Goal: Information Seeking & Learning: Learn about a topic

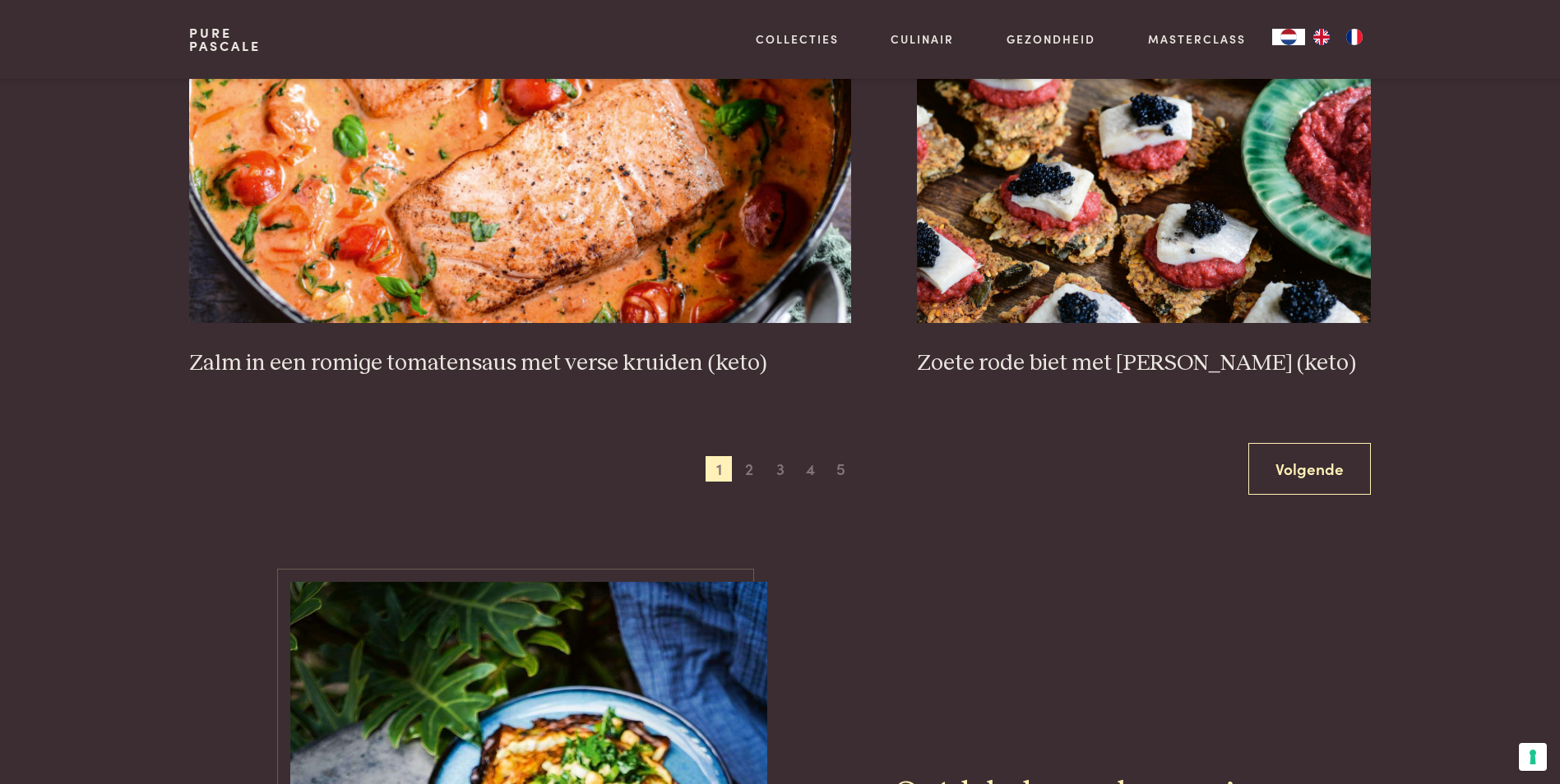
scroll to position [3041, 0]
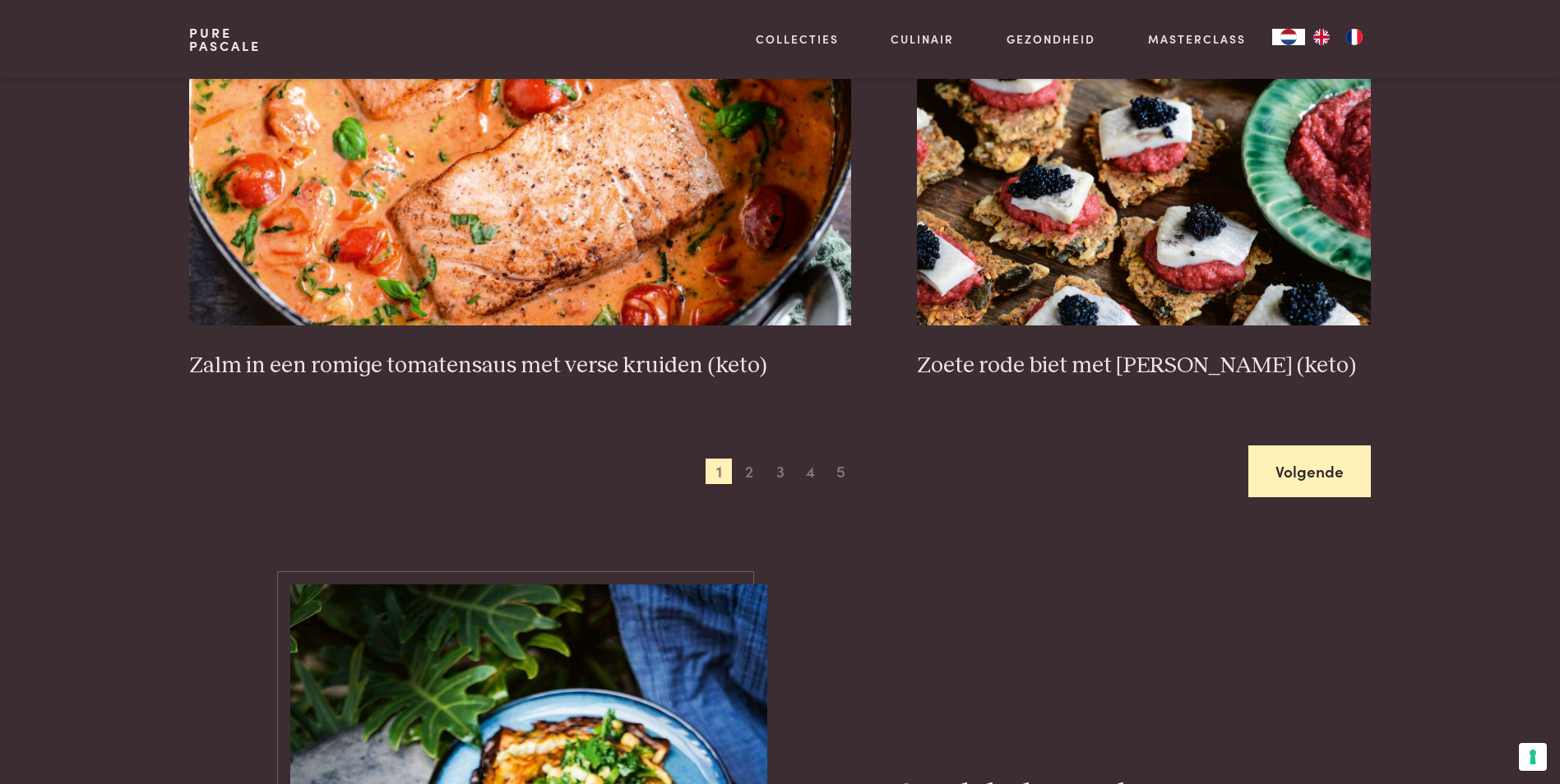
click at [1330, 471] on link "Volgende" at bounding box center [1309, 471] width 122 height 51
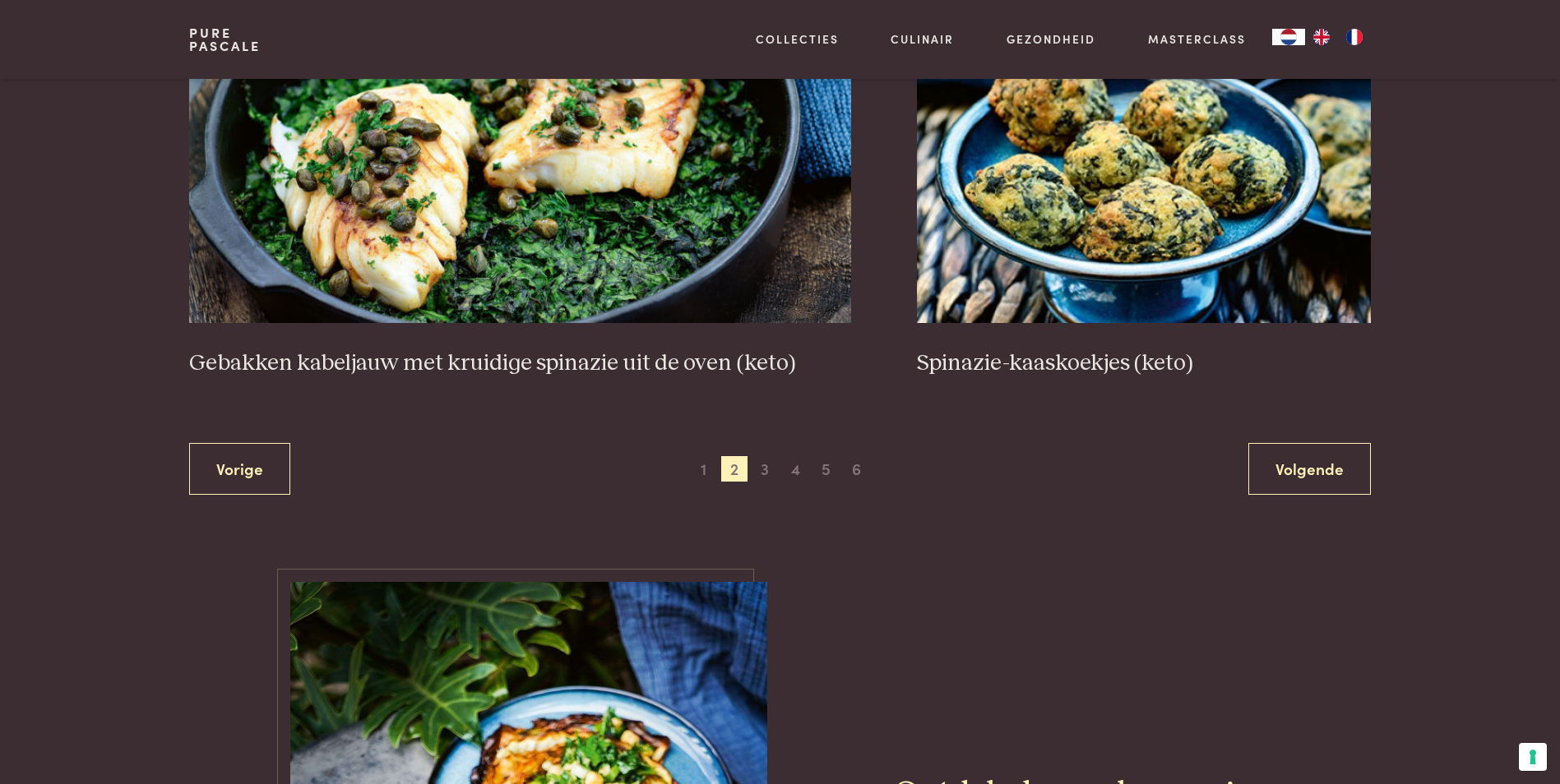
scroll to position [3089, 0]
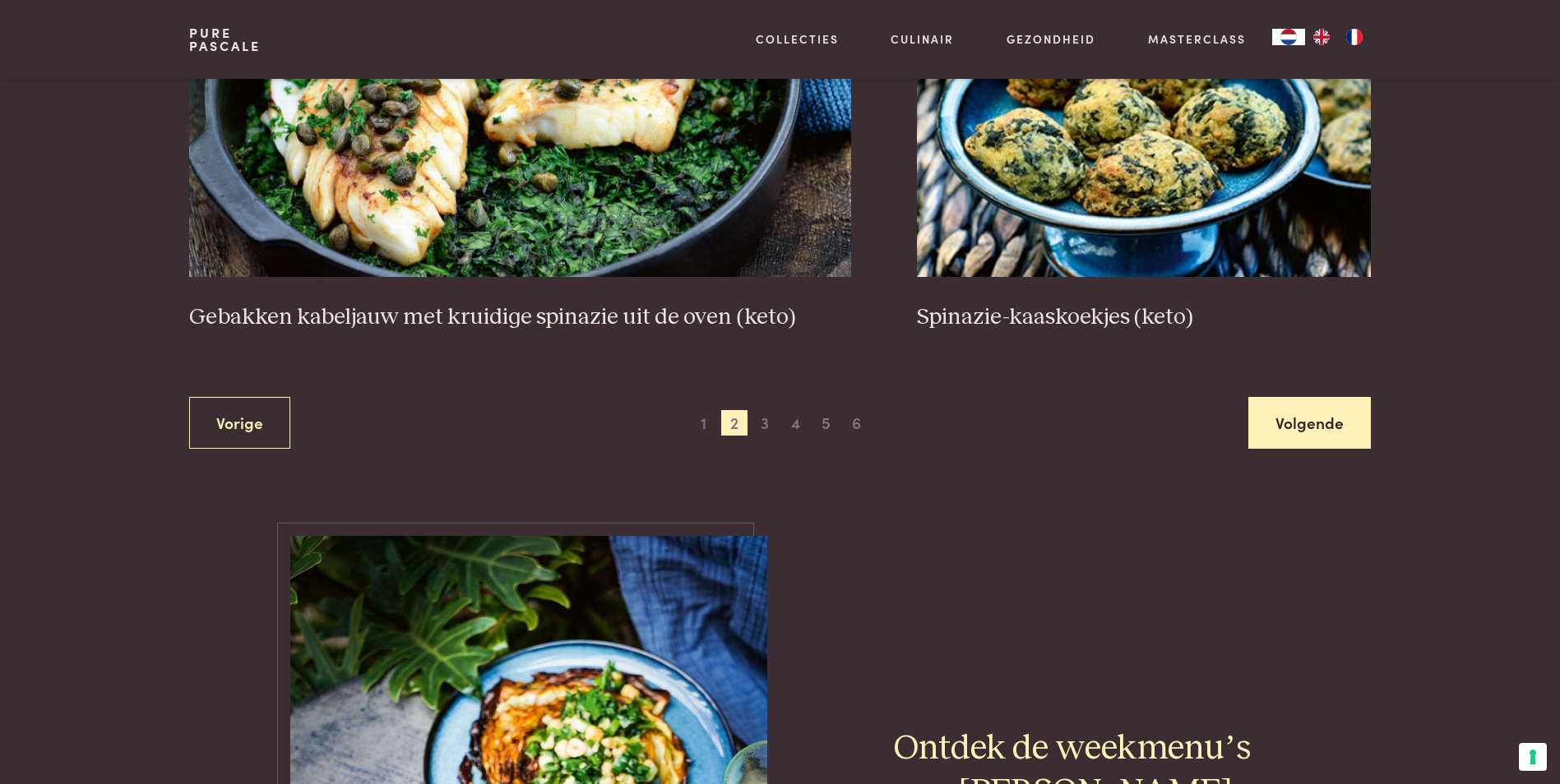
click at [1341, 431] on link "Volgende" at bounding box center [1309, 423] width 122 height 51
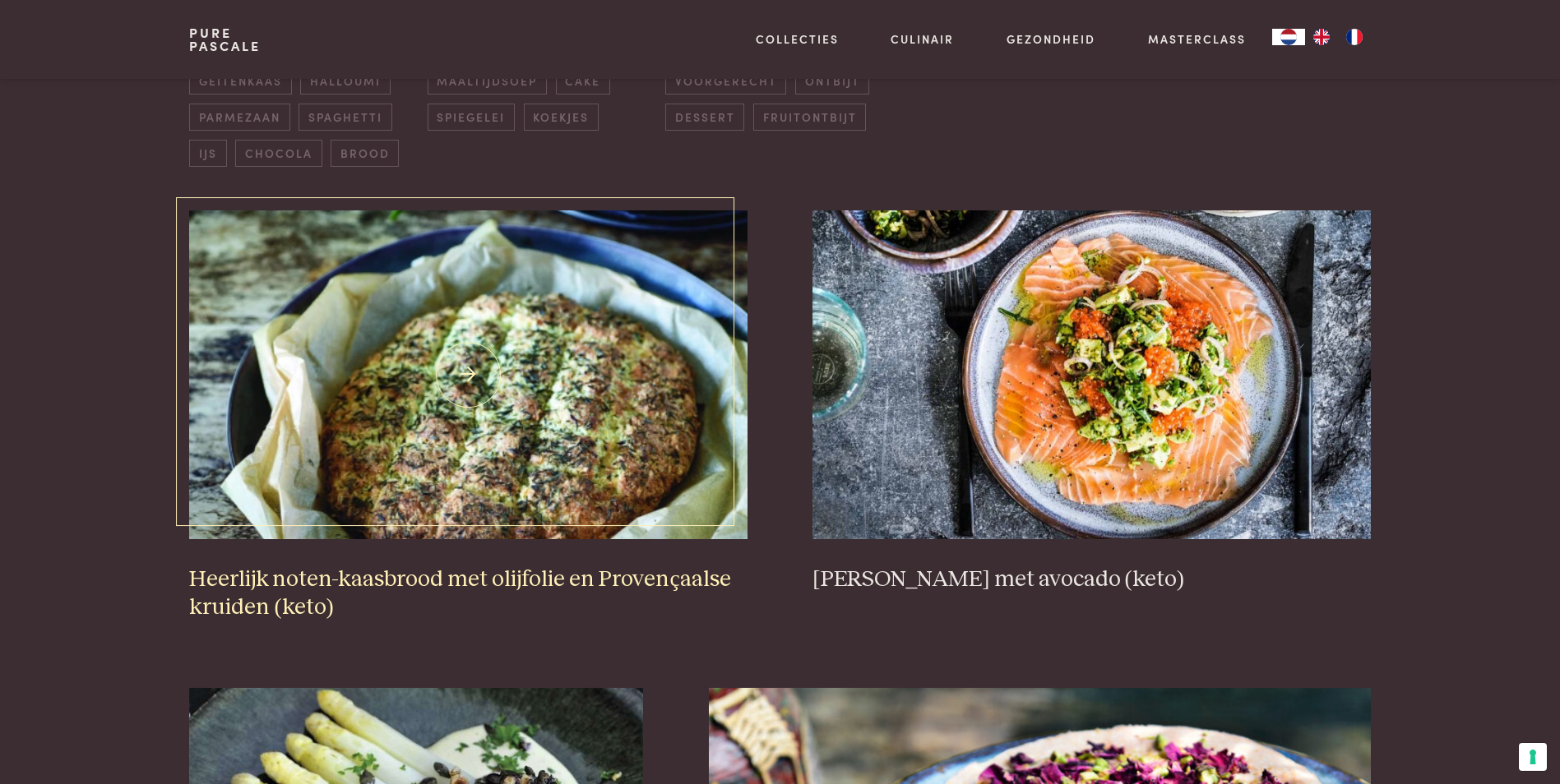
scroll to position [624, 0]
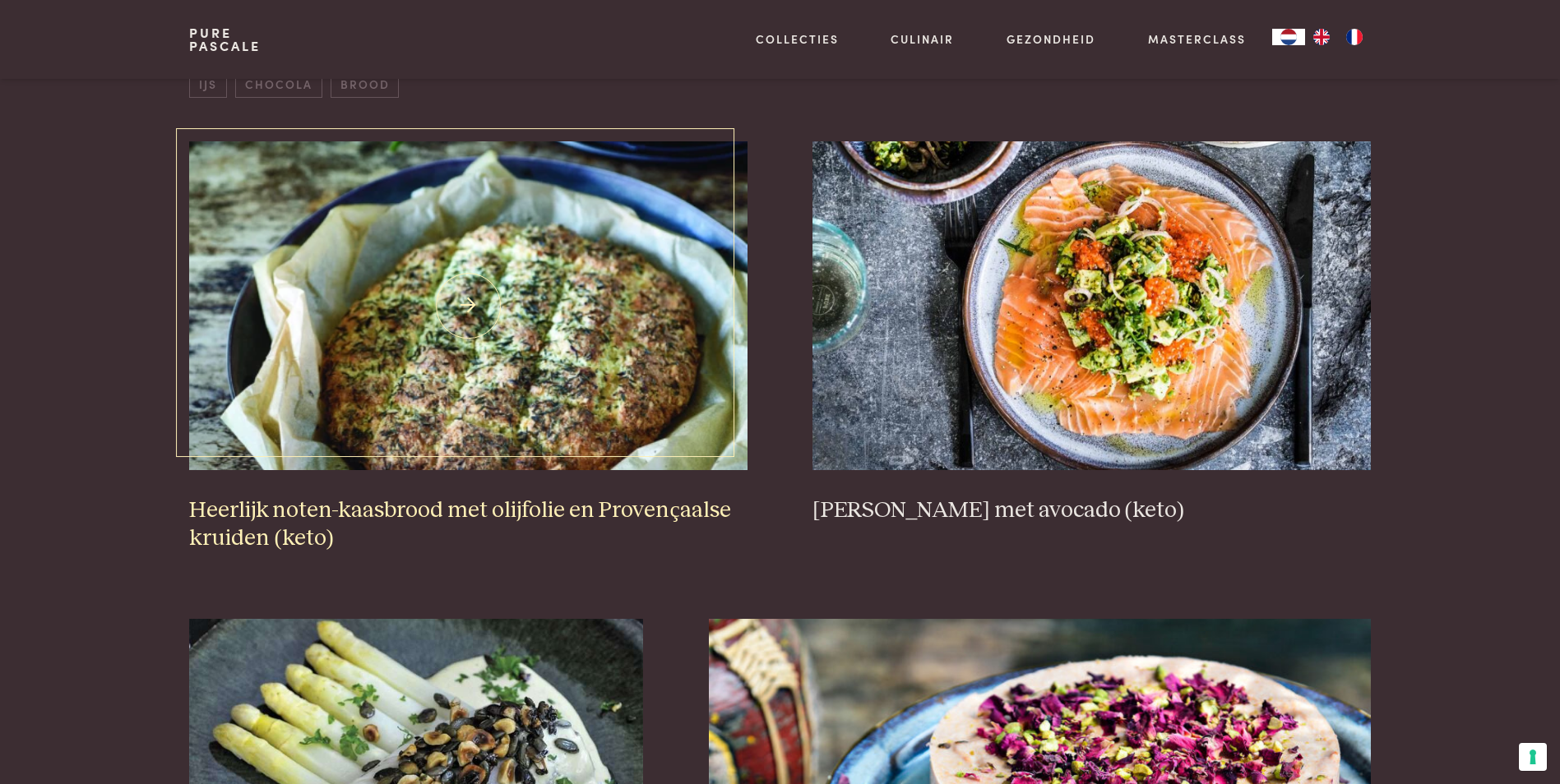
click at [469, 431] on img at bounding box center [467, 306] width 558 height 329
click at [422, 515] on h3 "Heerlijk noten-kaasbrood met olijfolie en Provençaalse kruiden (keto)" at bounding box center [467, 524] width 558 height 57
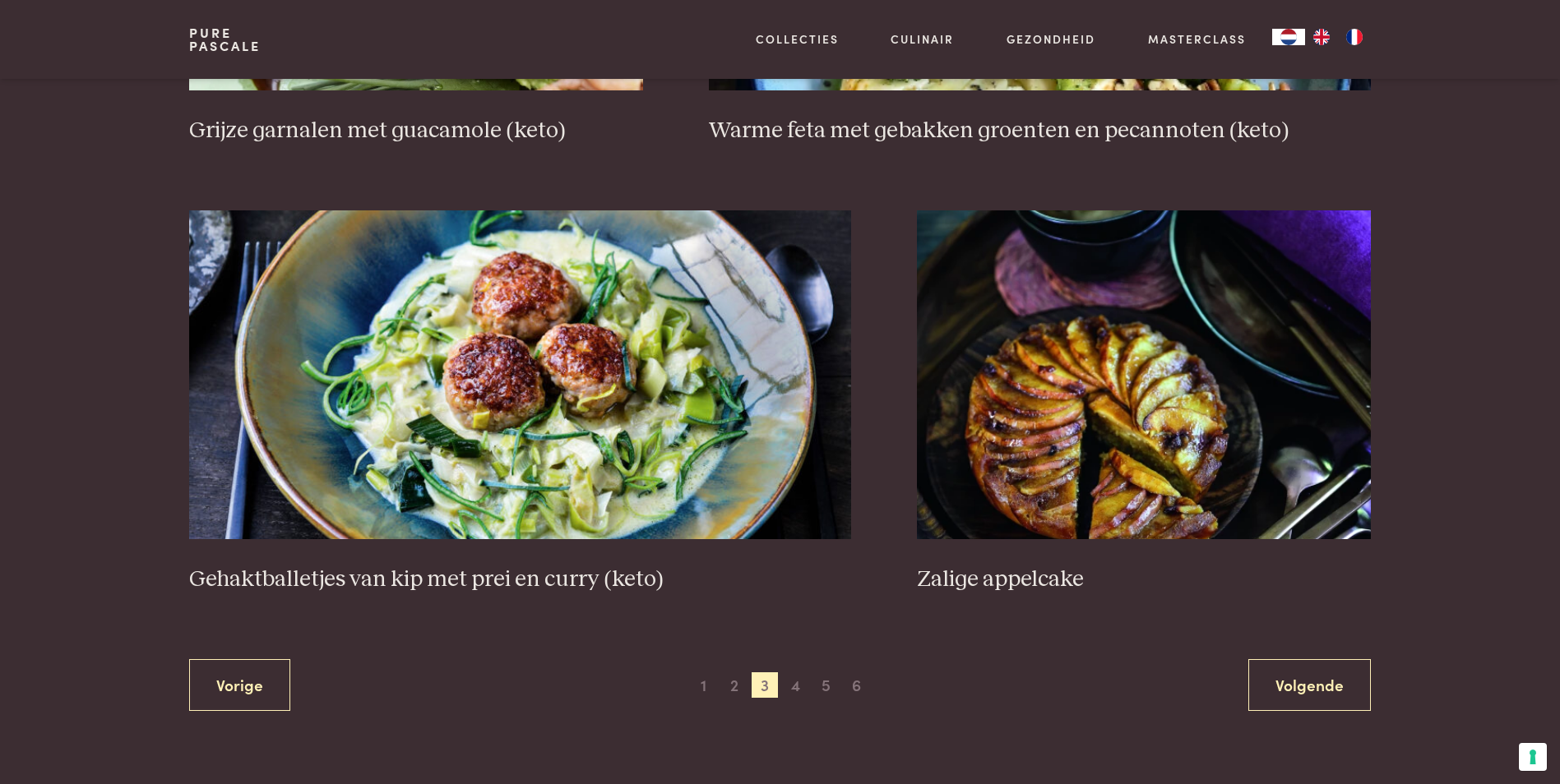
scroll to position [2925, 0]
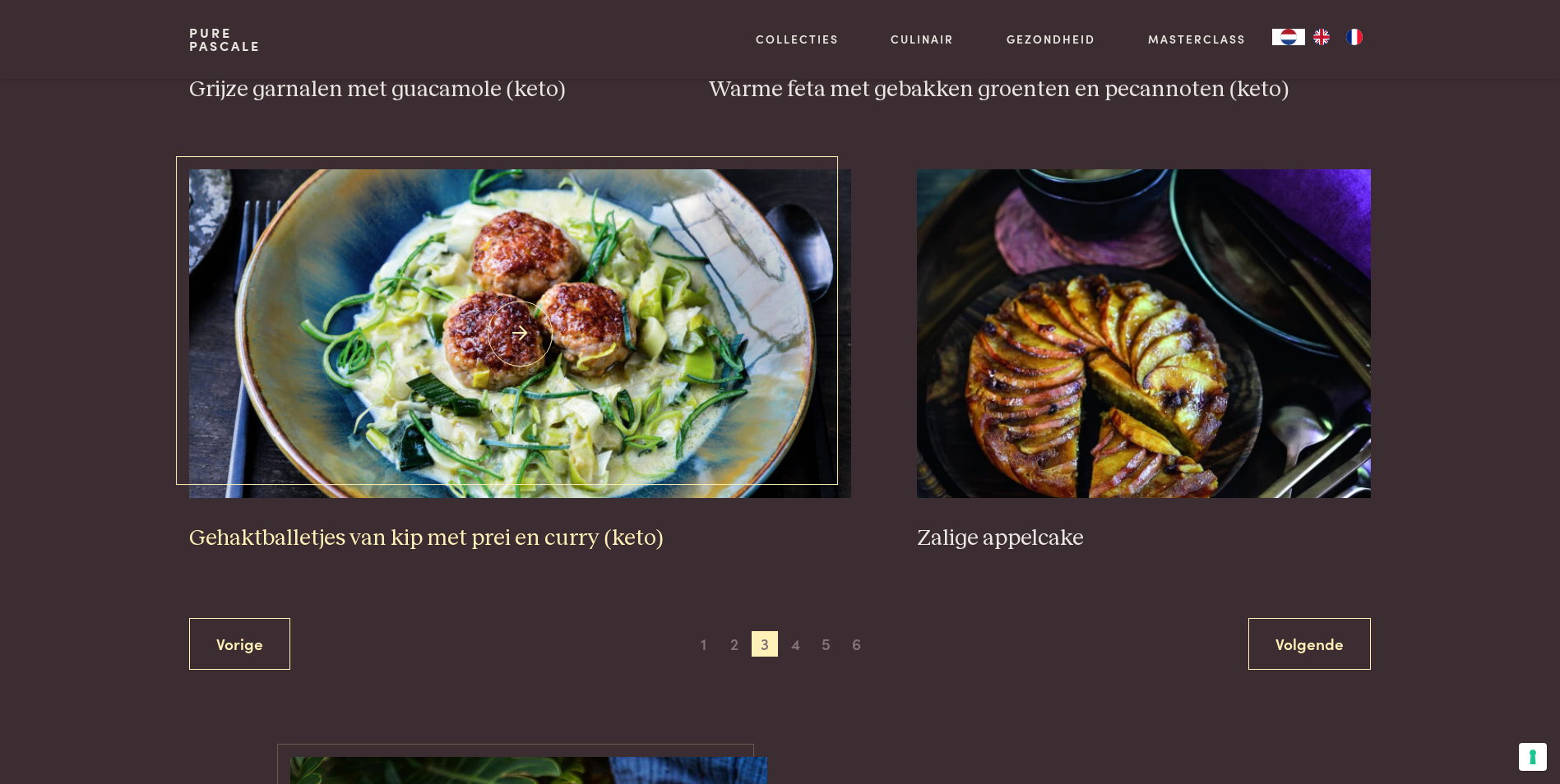
click at [488, 418] on img at bounding box center [519, 333] width 662 height 329
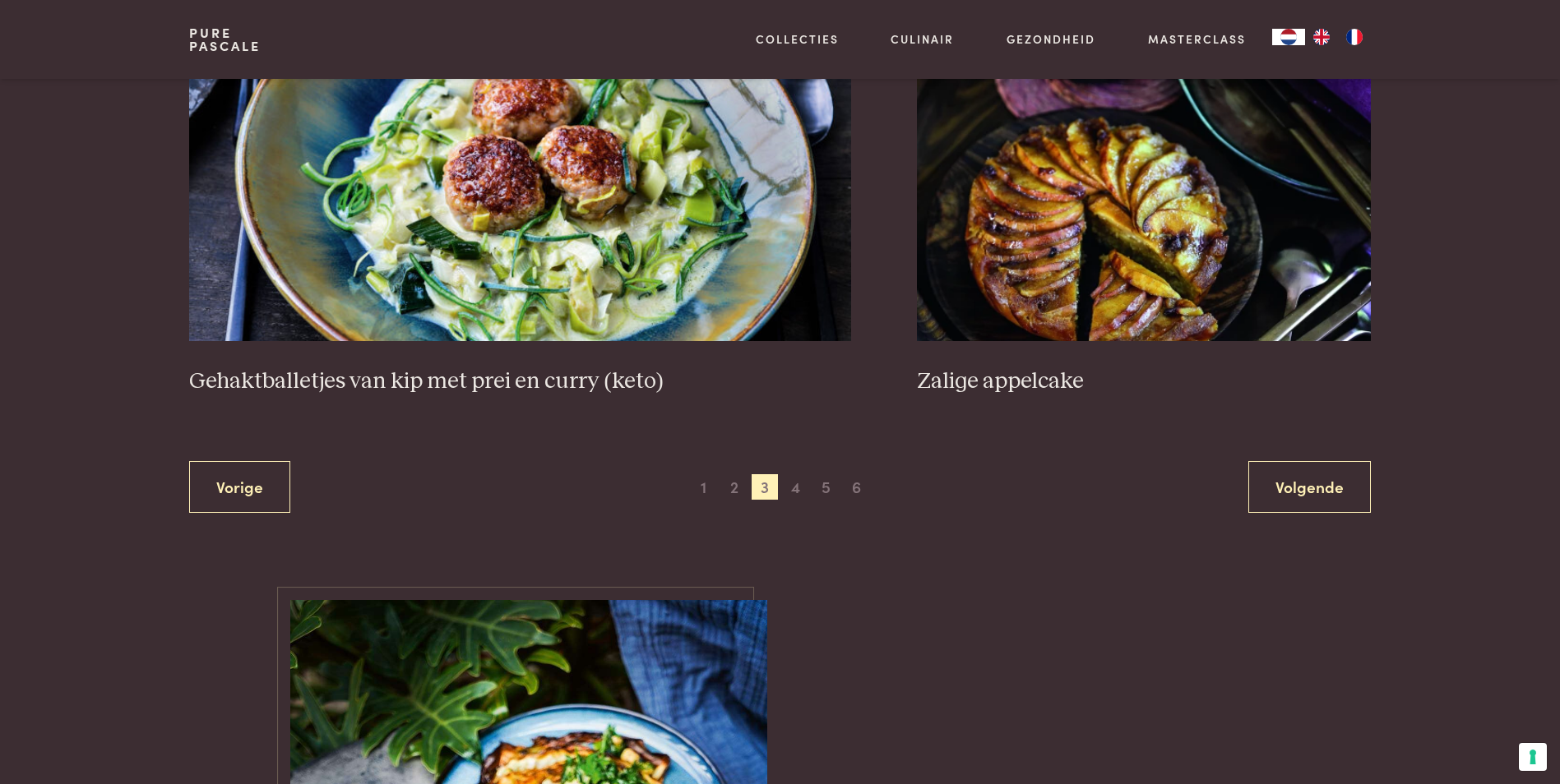
scroll to position [3089, 0]
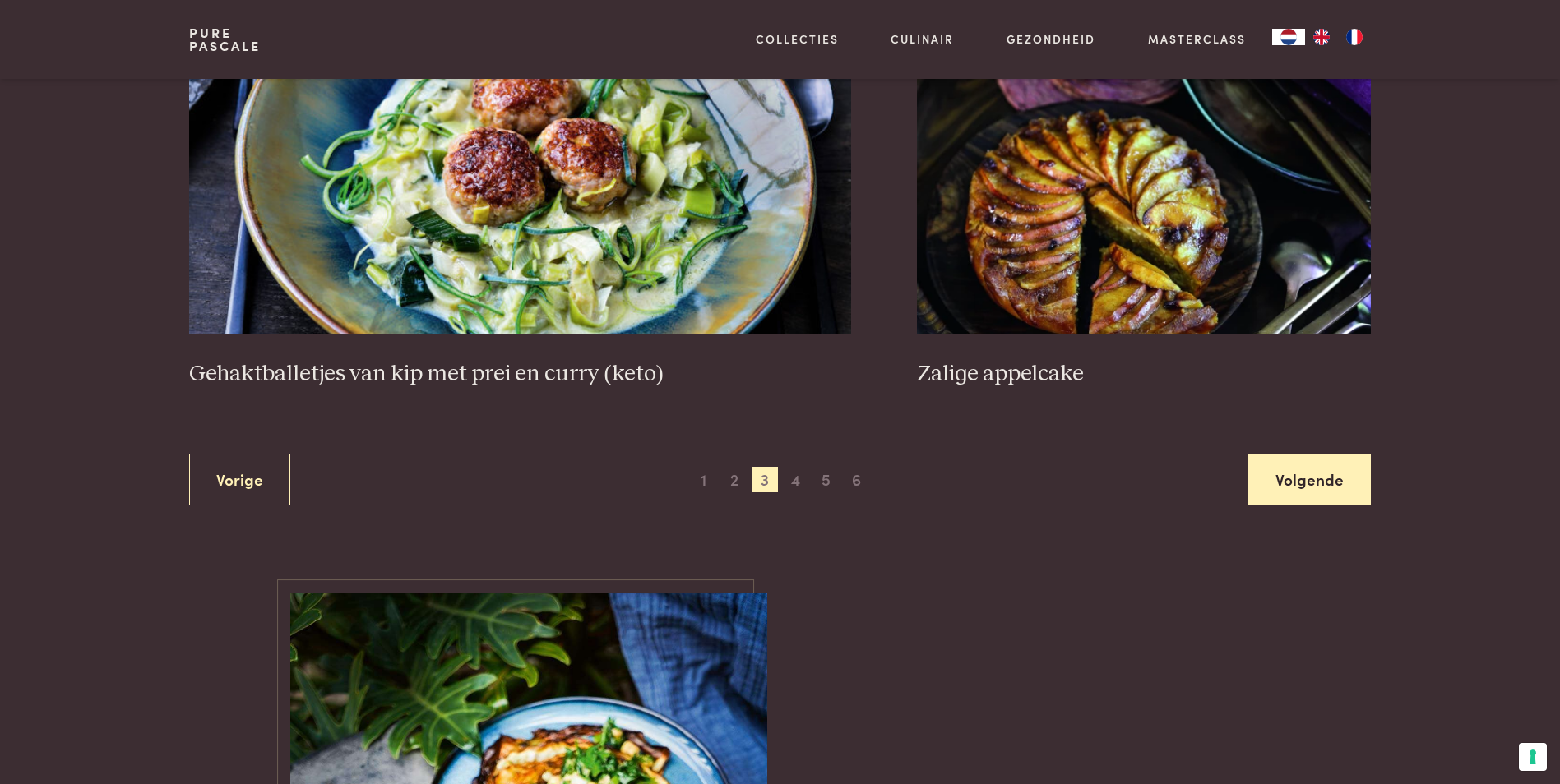
click at [1304, 483] on link "Volgende" at bounding box center [1309, 479] width 122 height 51
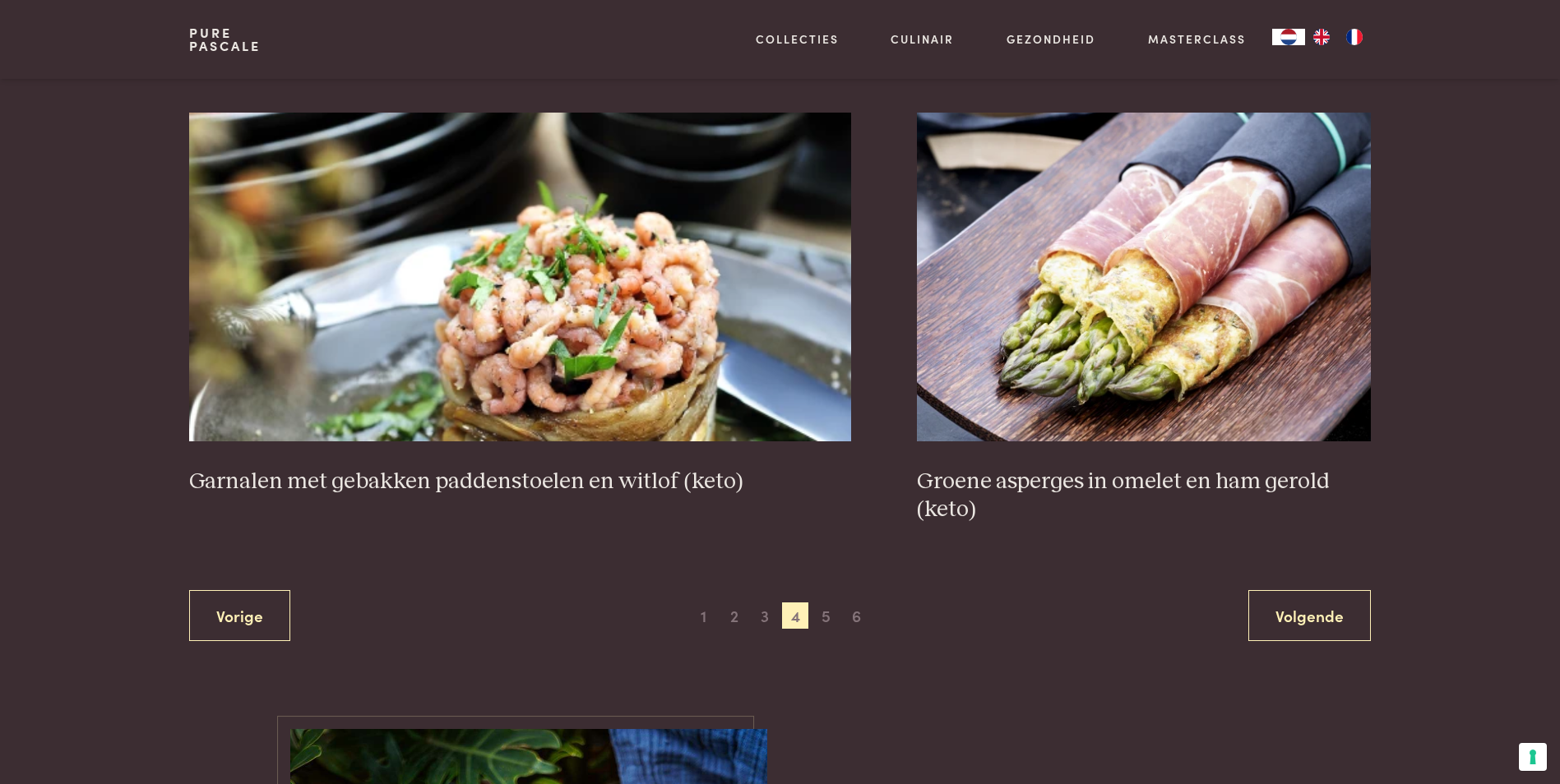
scroll to position [3008, 0]
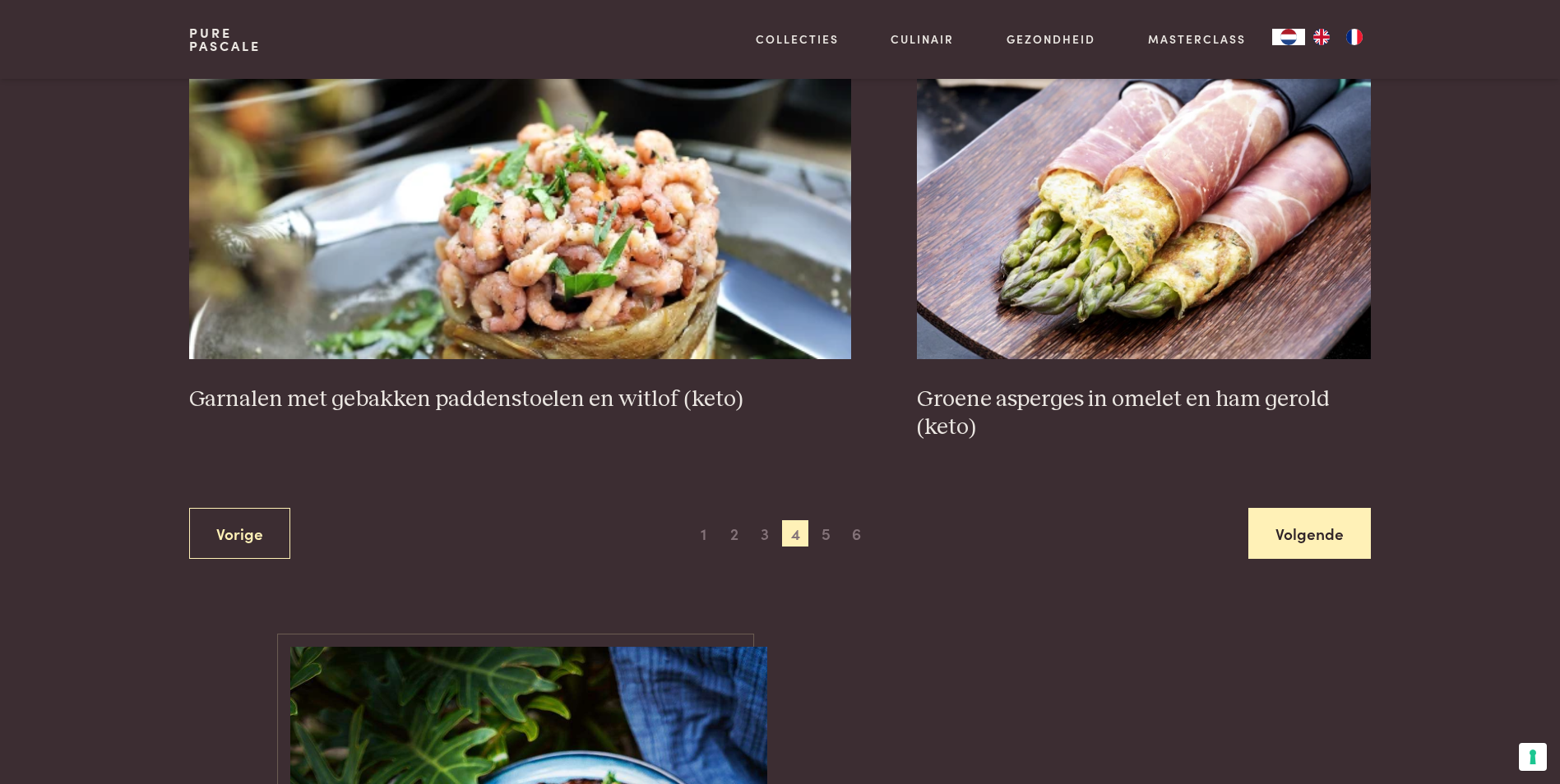
click at [1321, 538] on link "Volgende" at bounding box center [1309, 533] width 122 height 51
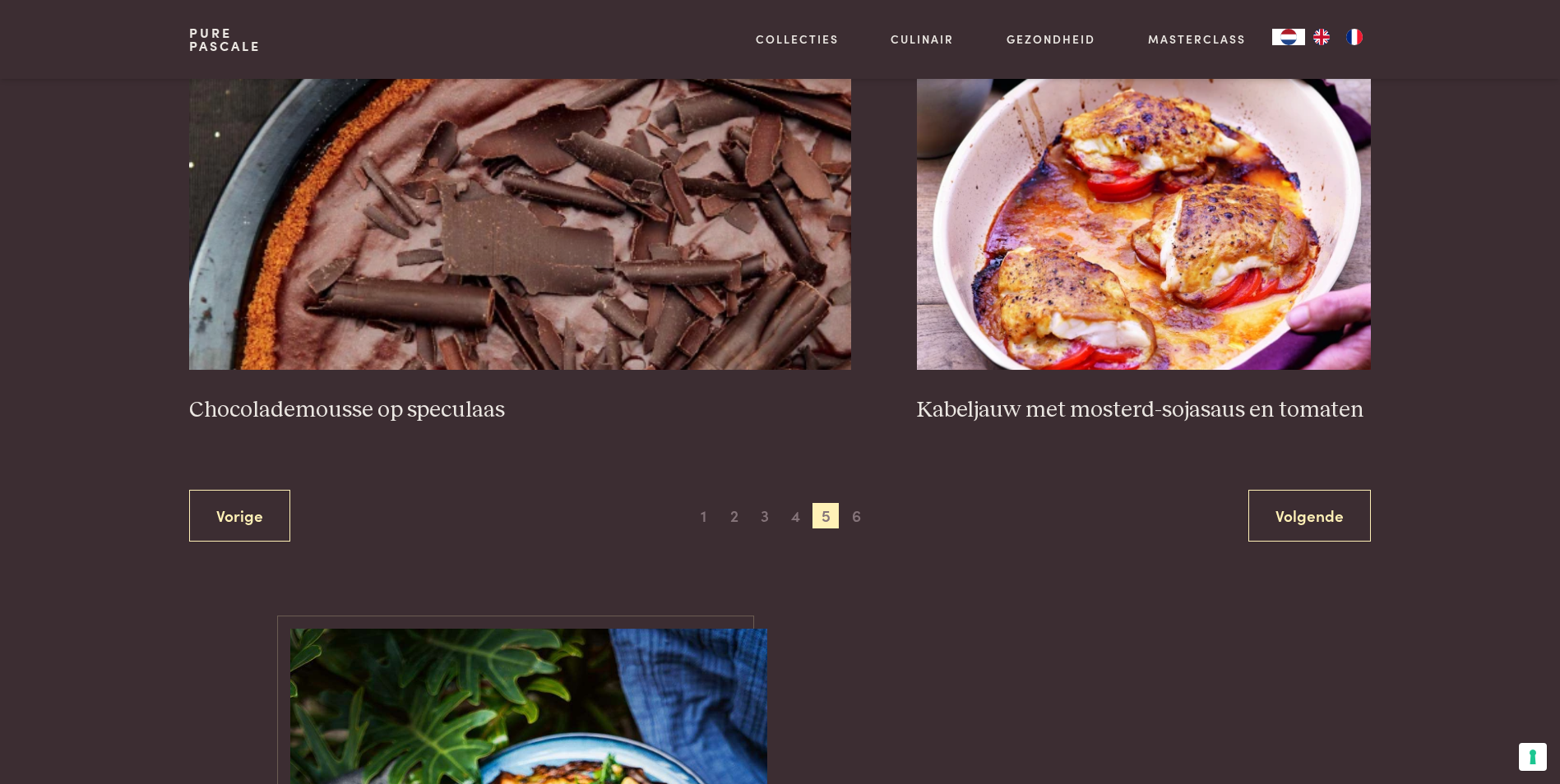
scroll to position [3008, 0]
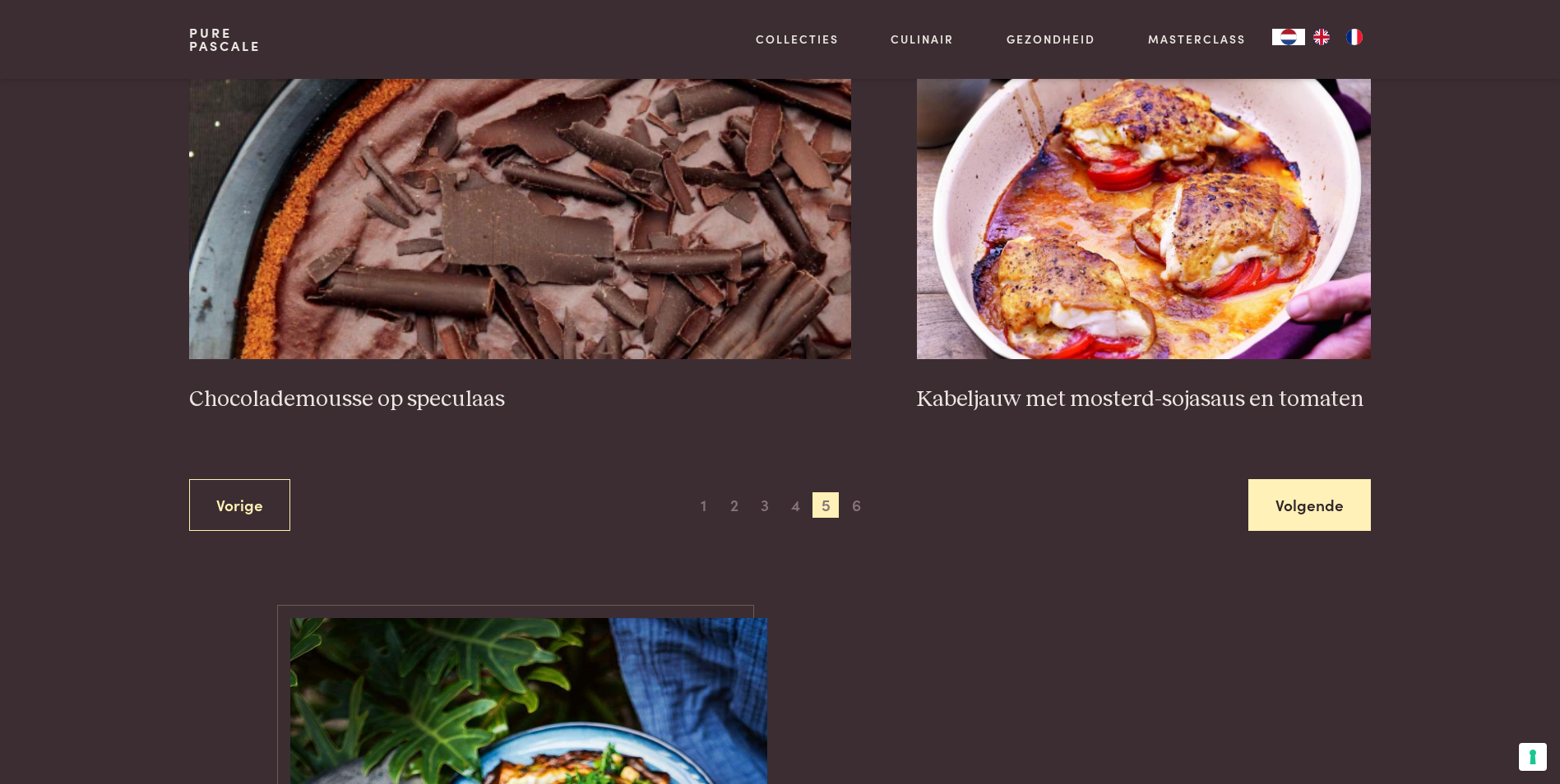
click at [1314, 510] on link "Volgende" at bounding box center [1309, 505] width 122 height 51
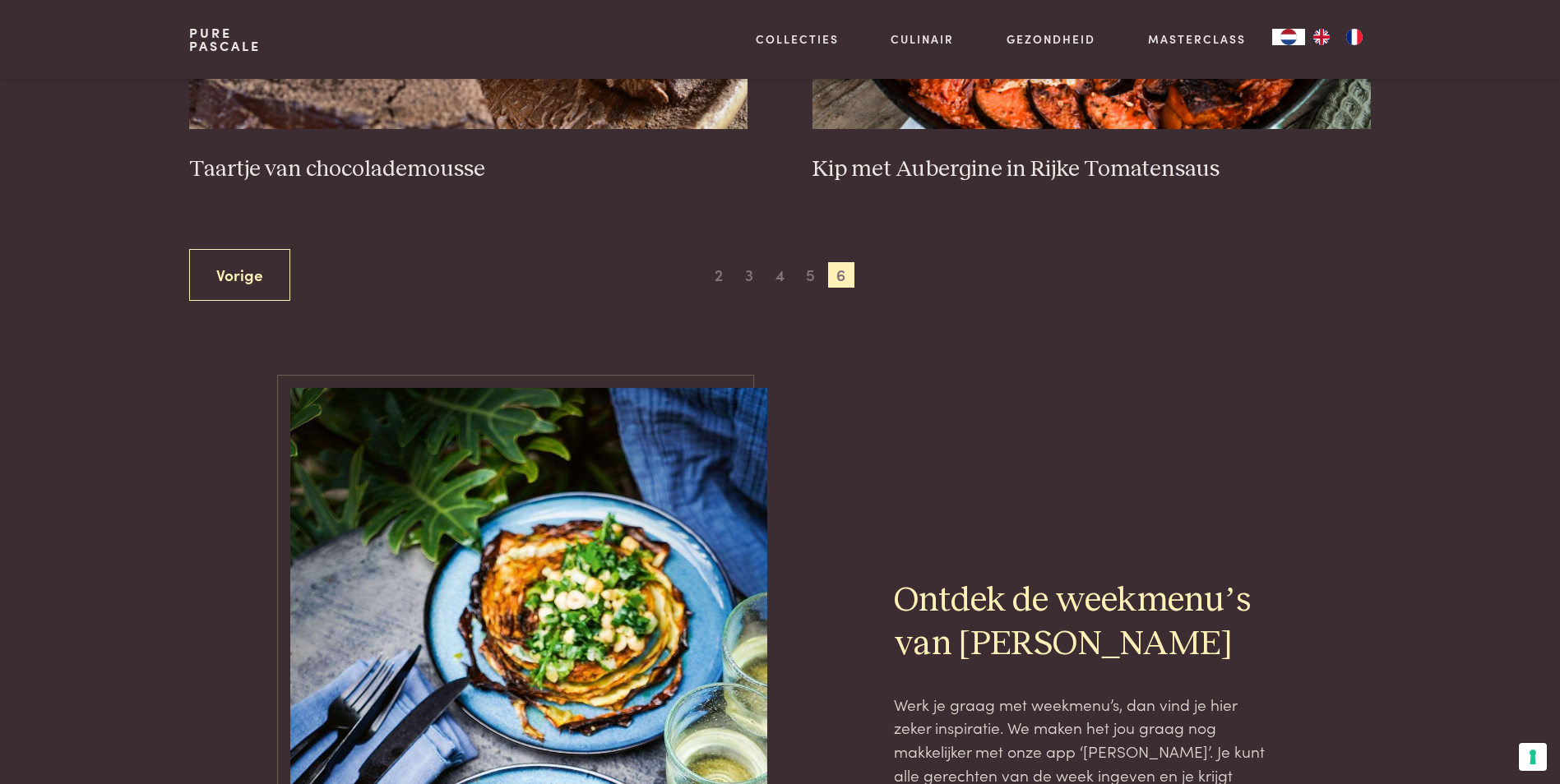
scroll to position [952, 0]
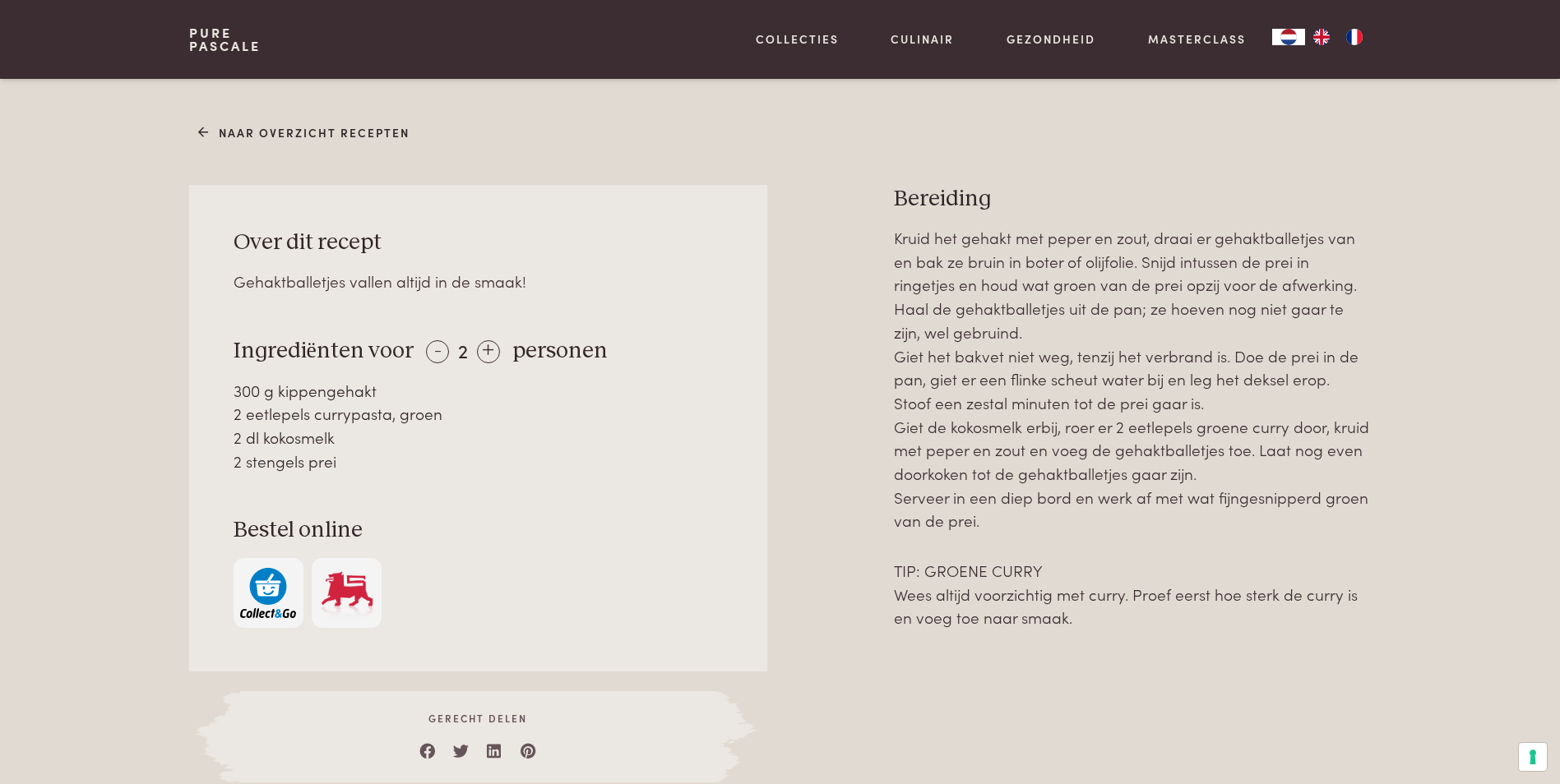
scroll to position [657, 0]
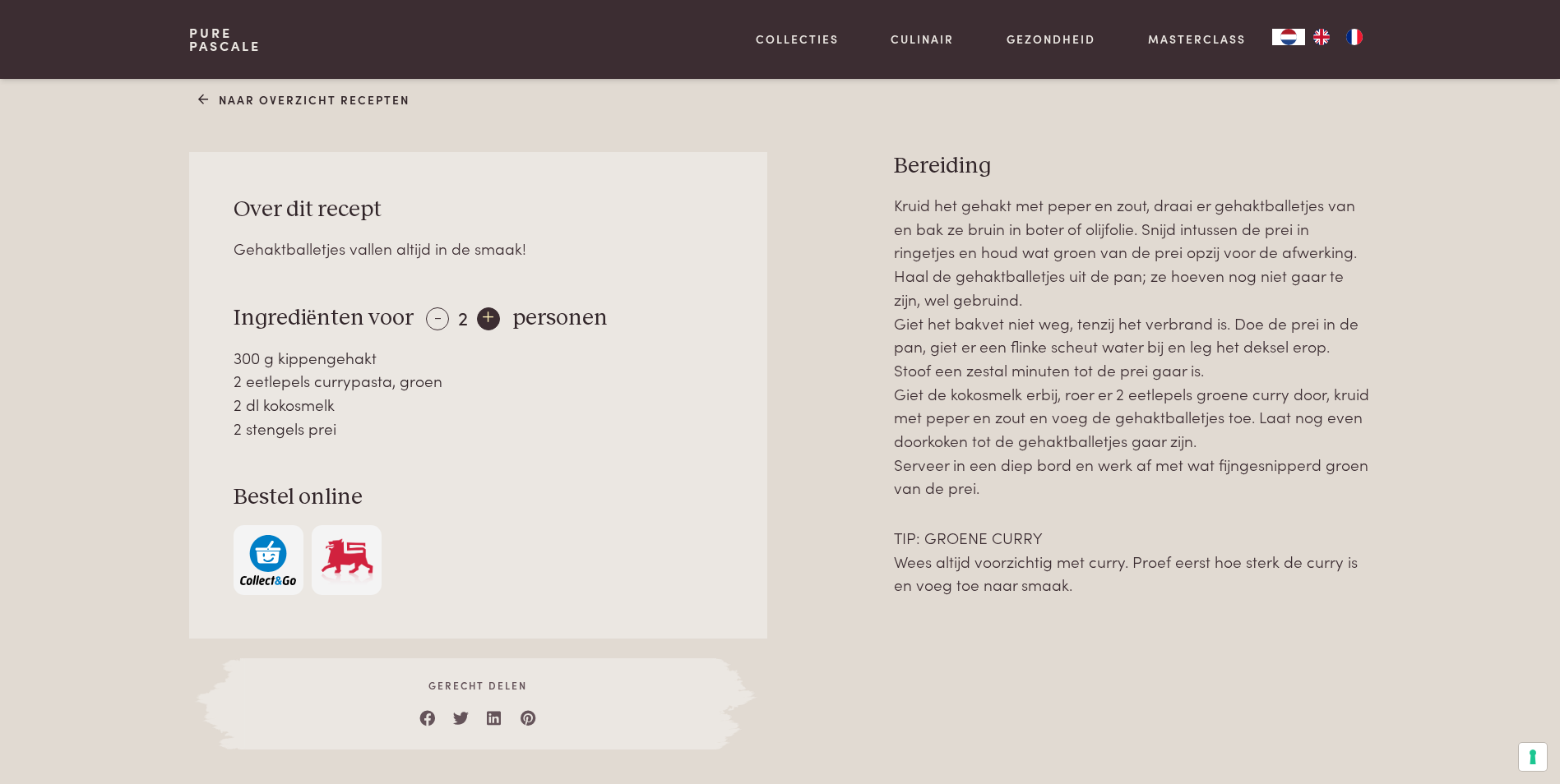
click at [488, 316] on div "+" at bounding box center [488, 319] width 23 height 23
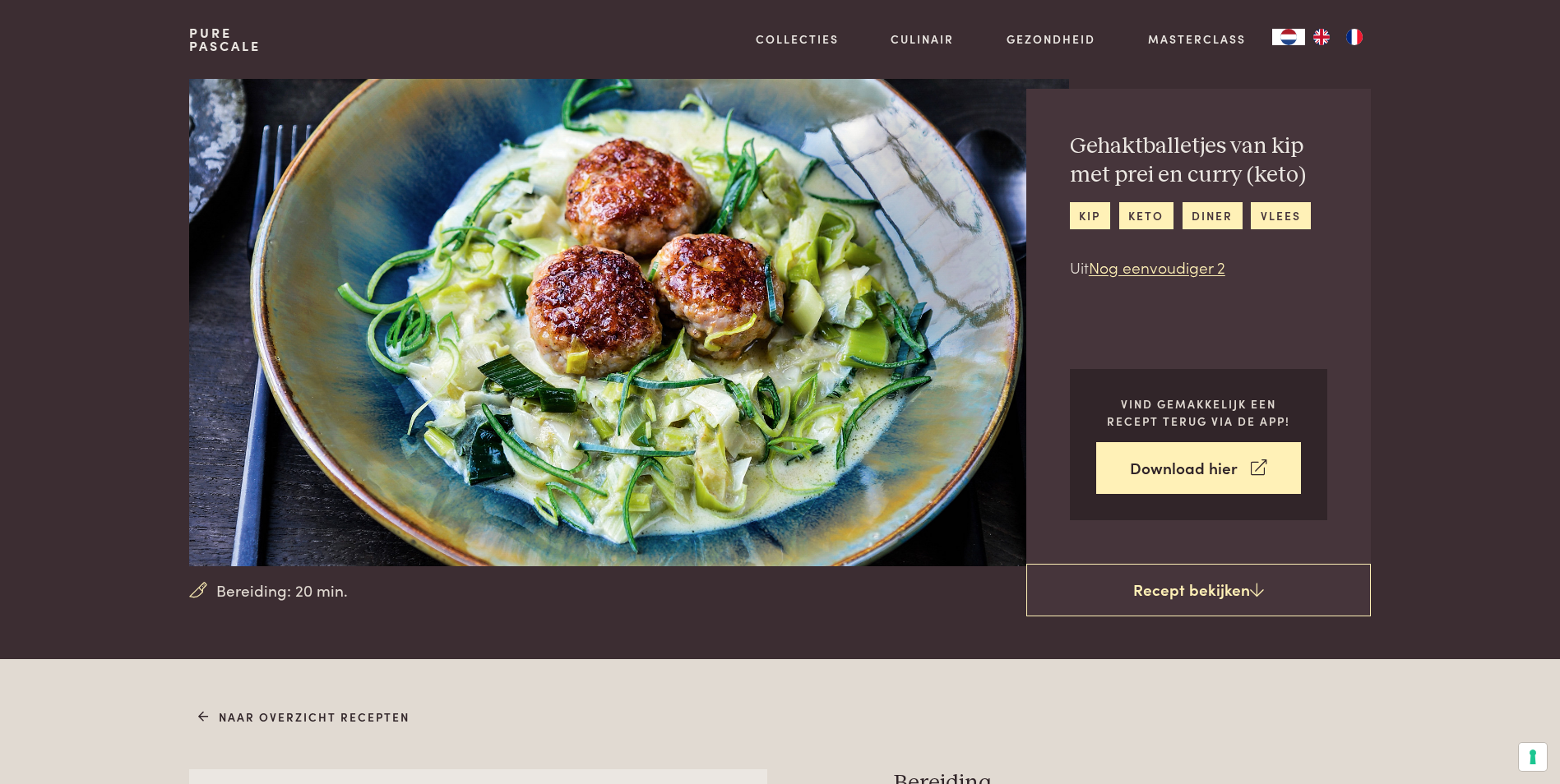
scroll to position [0, 0]
